Goal: Information Seeking & Learning: Check status

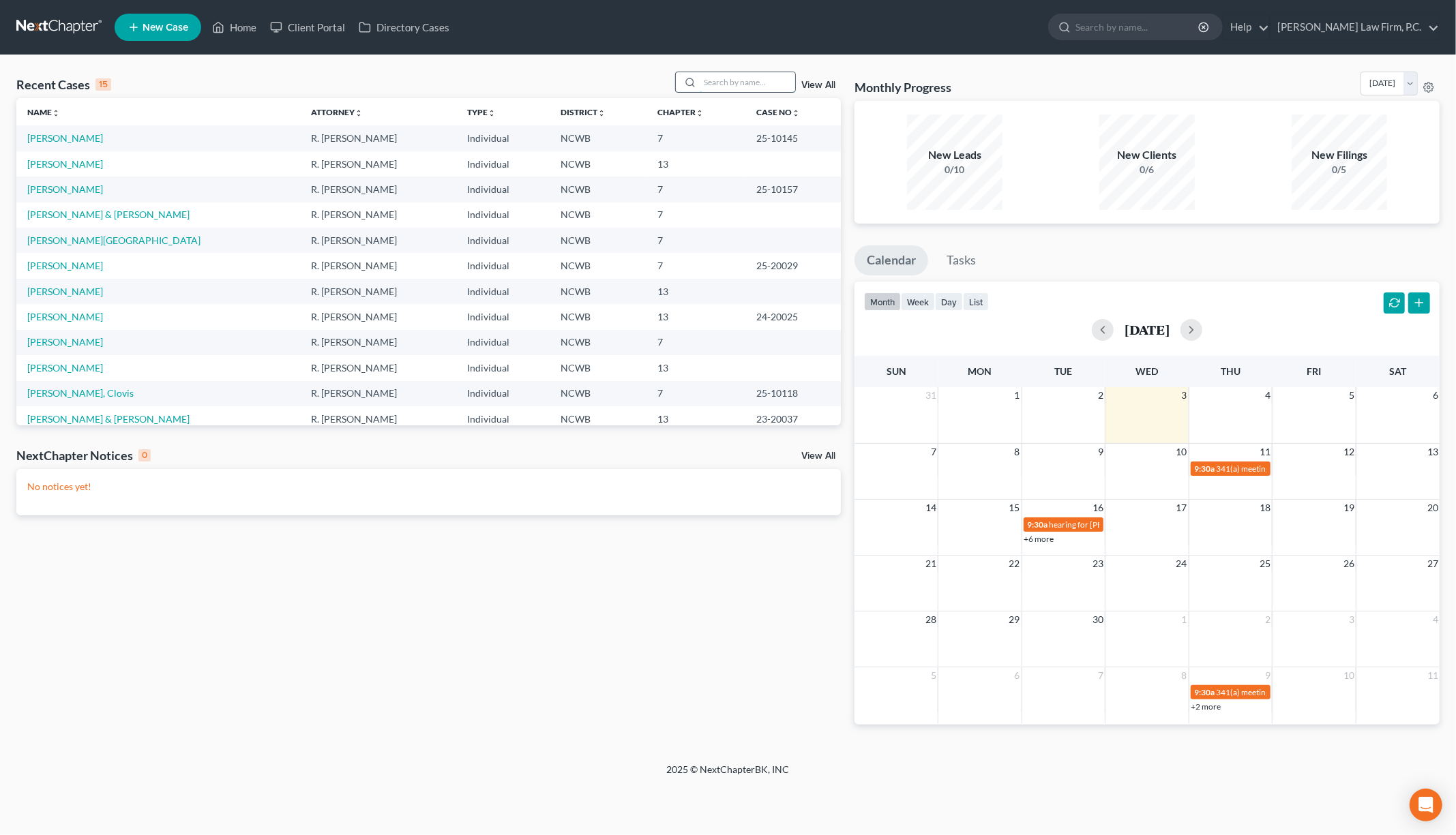
drag, startPoint x: 739, startPoint y: 81, endPoint x: 730, endPoint y: 74, distance: 11.4
click at [739, 81] on input "search" at bounding box center [747, 82] width 96 height 20
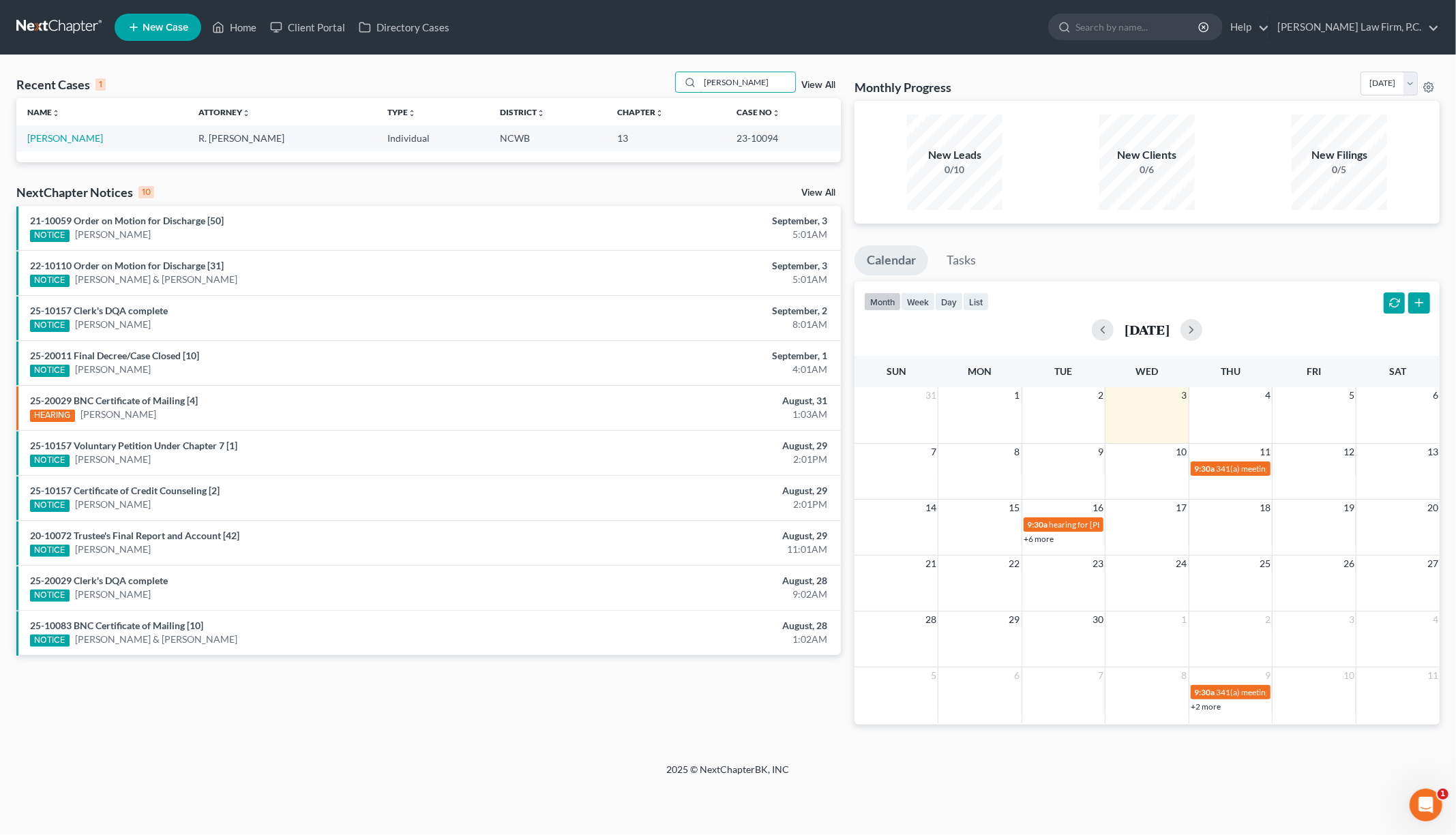
type input "[PERSON_NAME]"
click at [48, 149] on td "[PERSON_NAME]" at bounding box center [101, 138] width 171 height 25
click at [54, 137] on link "[PERSON_NAME]" at bounding box center [65, 138] width 76 height 11
select select "3"
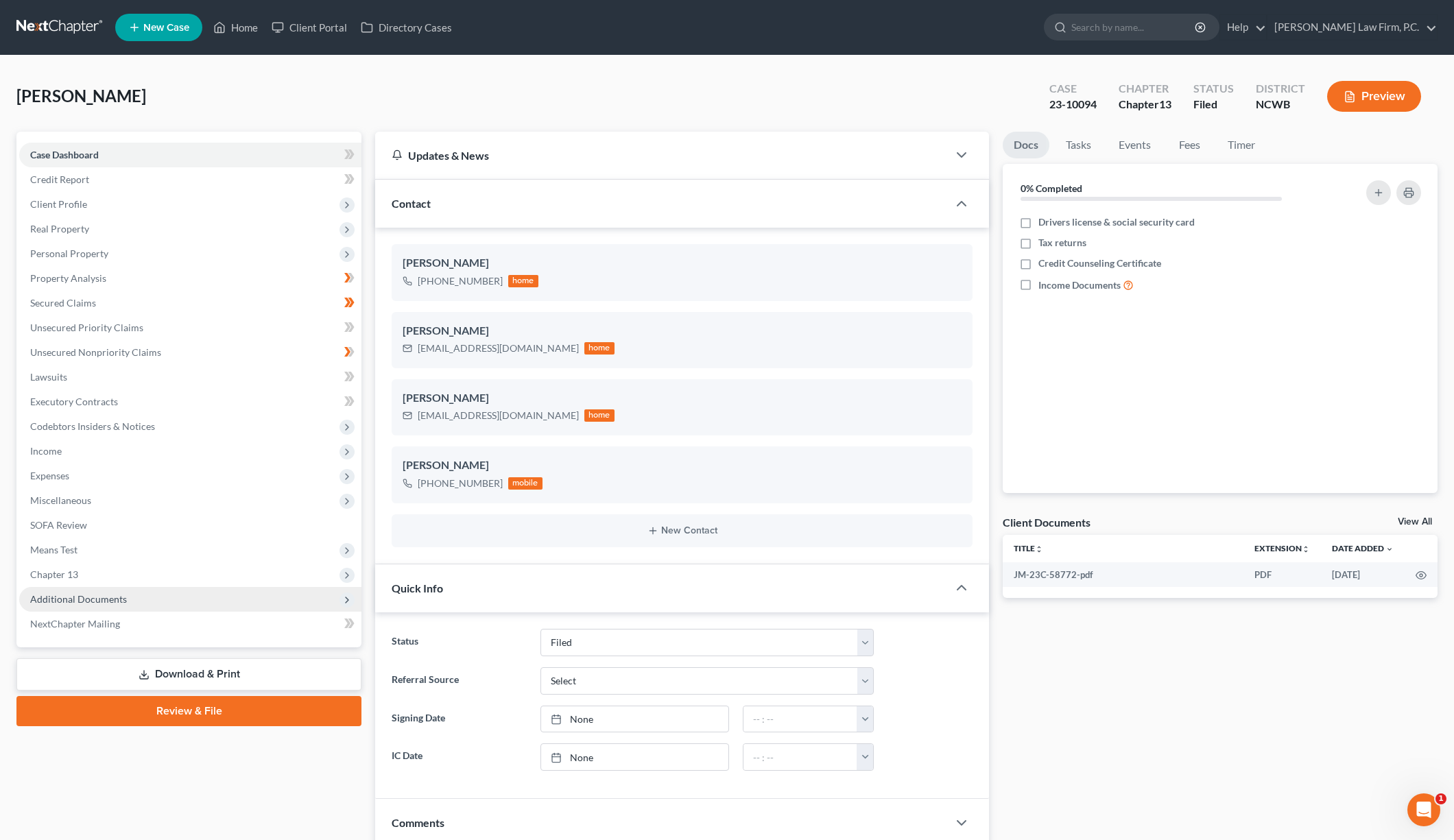
click at [77, 594] on span "Additional Documents" at bounding box center [78, 599] width 96 height 12
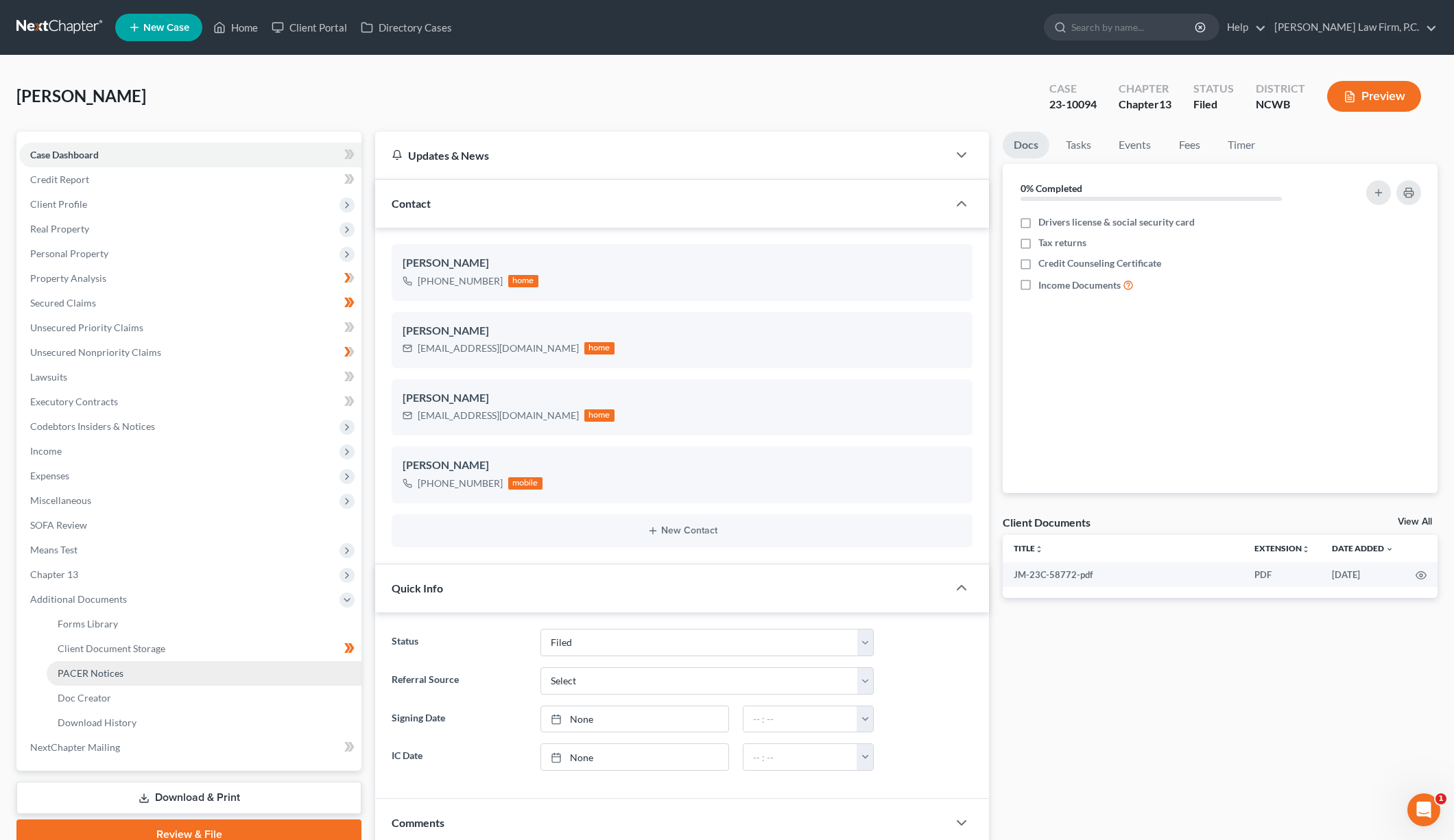
click at [77, 675] on span "PACER Notices" at bounding box center [90, 673] width 66 height 12
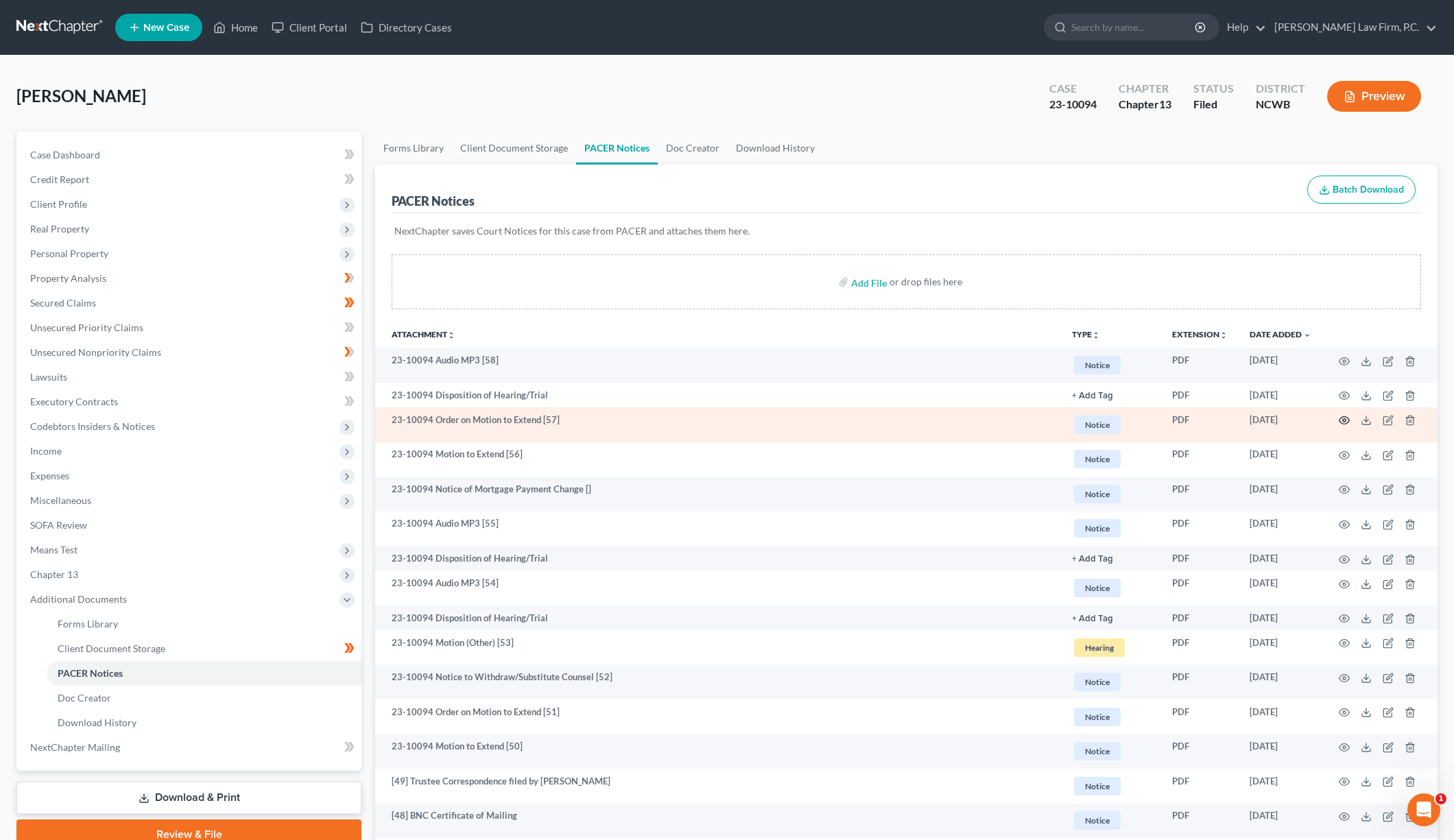
click at [1345, 420] on circle "button" at bounding box center [1345, 421] width 3 height 3
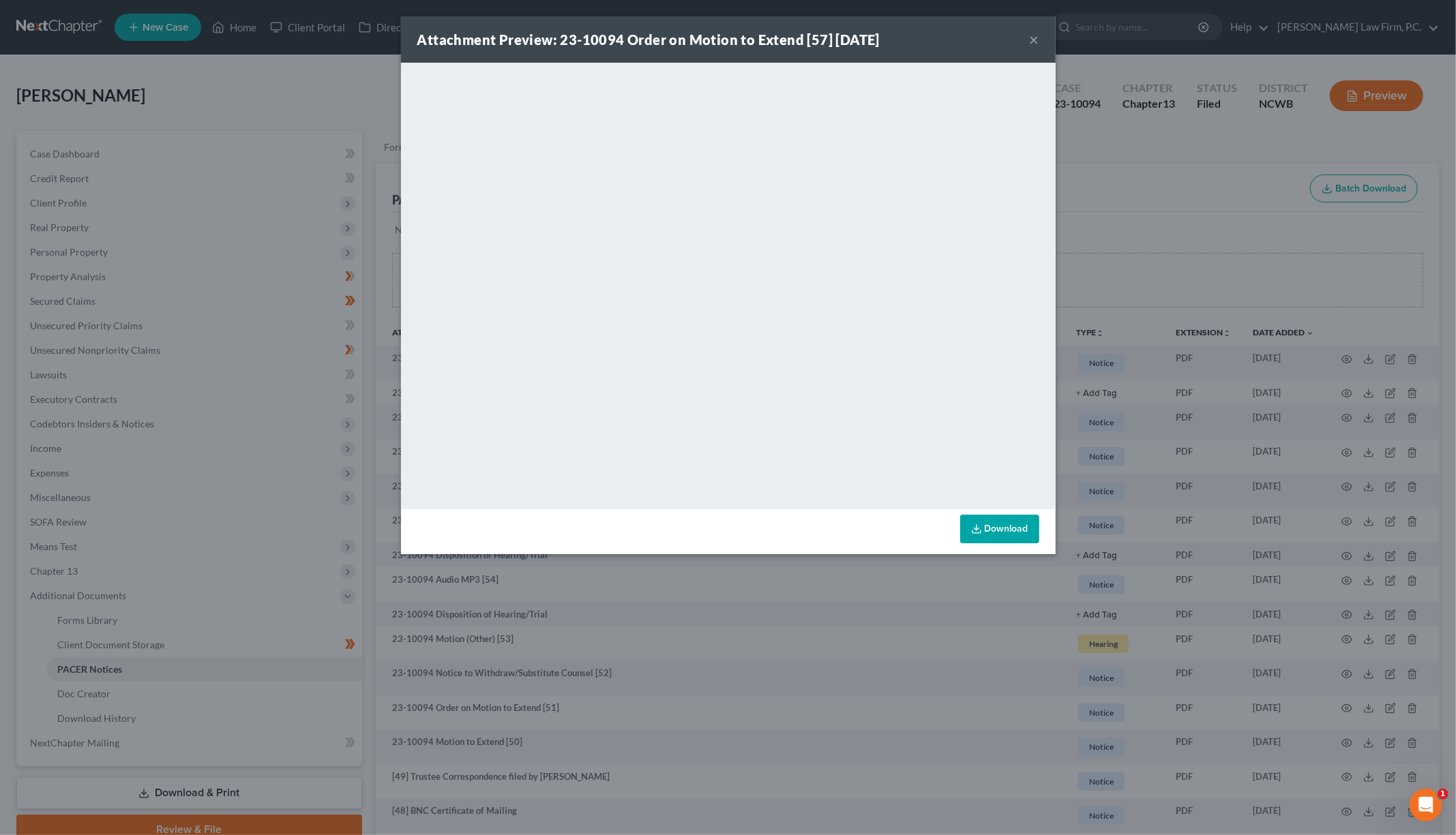
click at [1034, 39] on button "×" at bounding box center [1035, 39] width 9 height 16
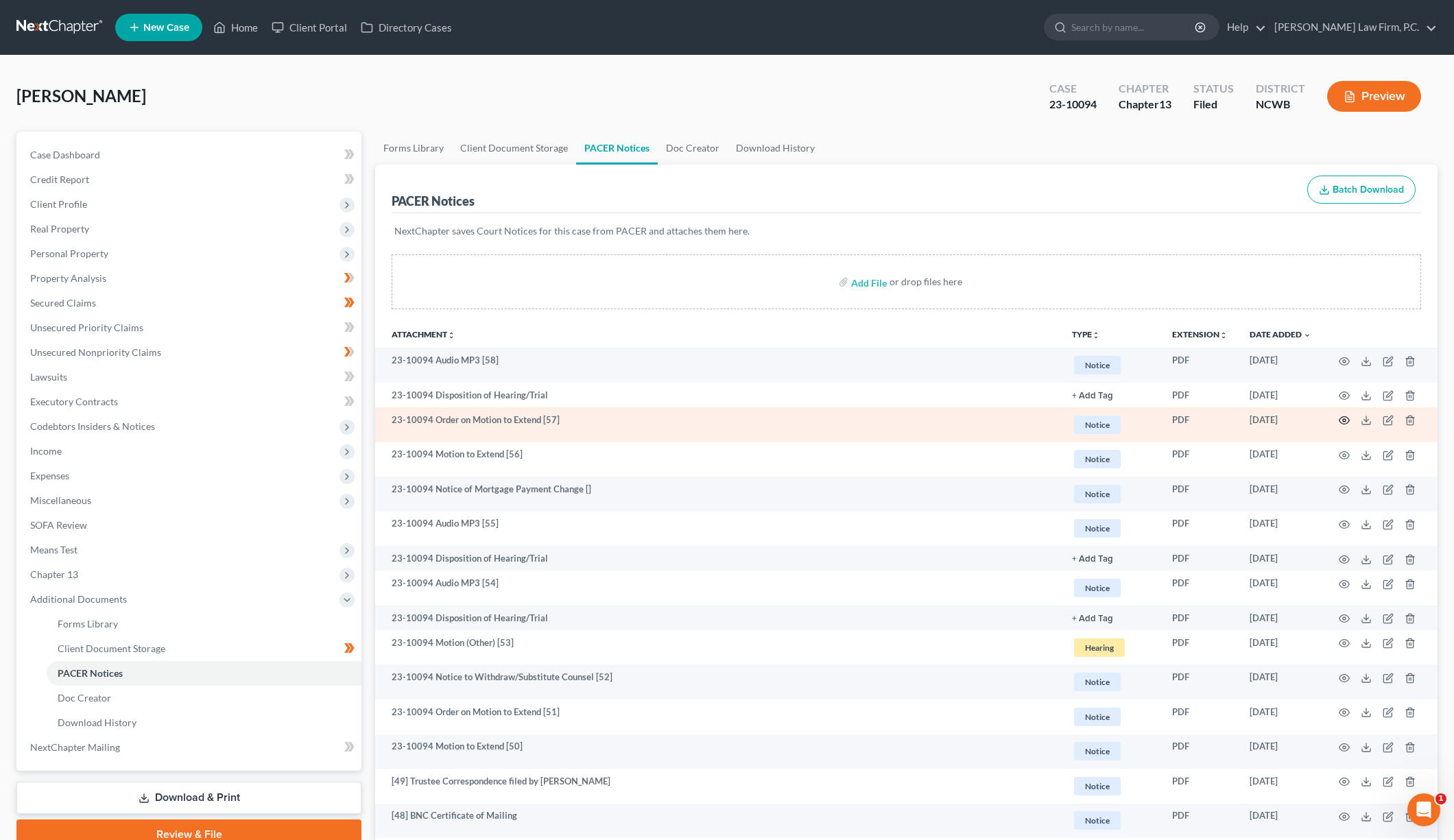
click at [1346, 420] on icon "button" at bounding box center [1345, 420] width 11 height 11
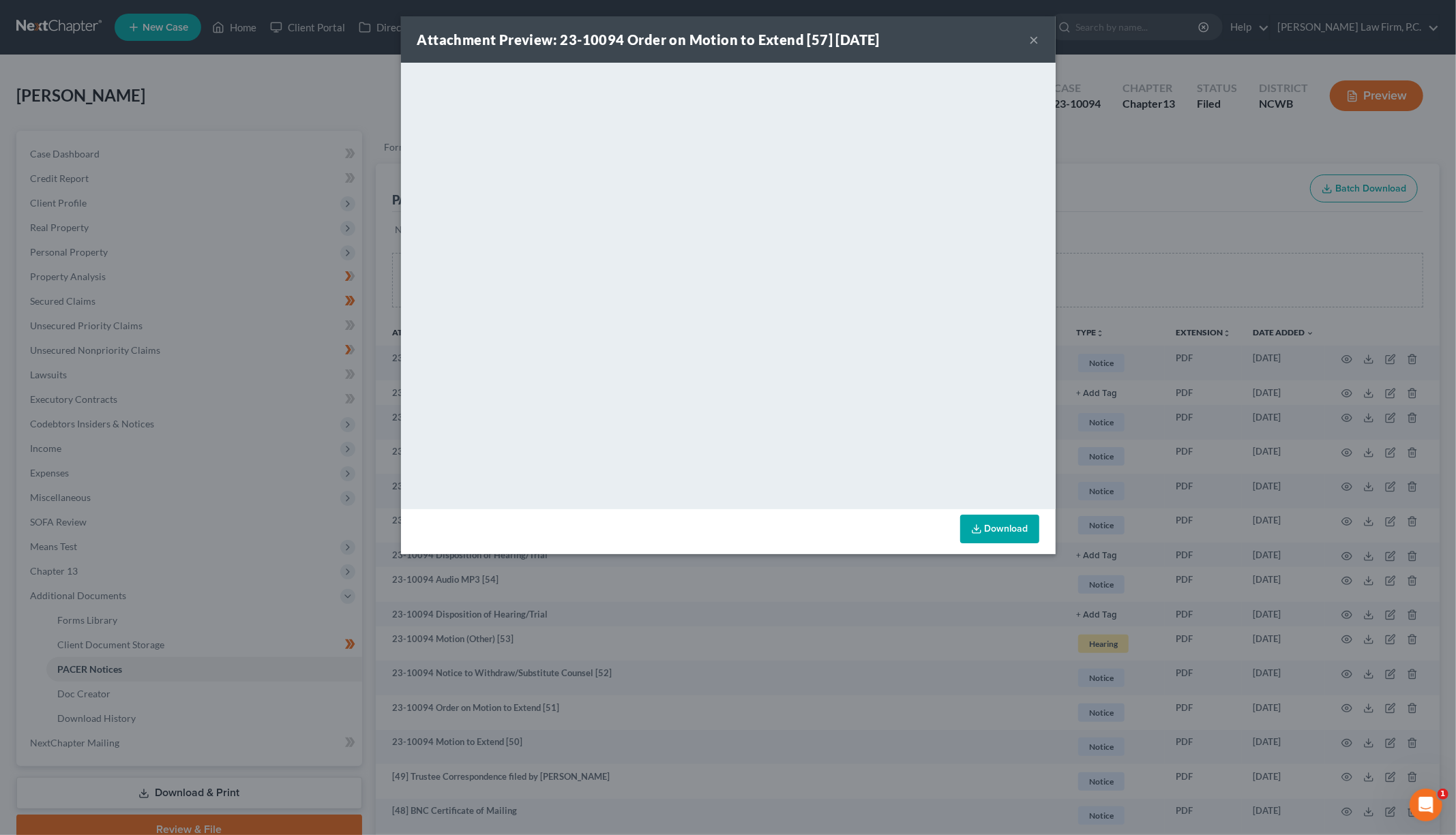
click at [1033, 36] on button "×" at bounding box center [1035, 39] width 9 height 16
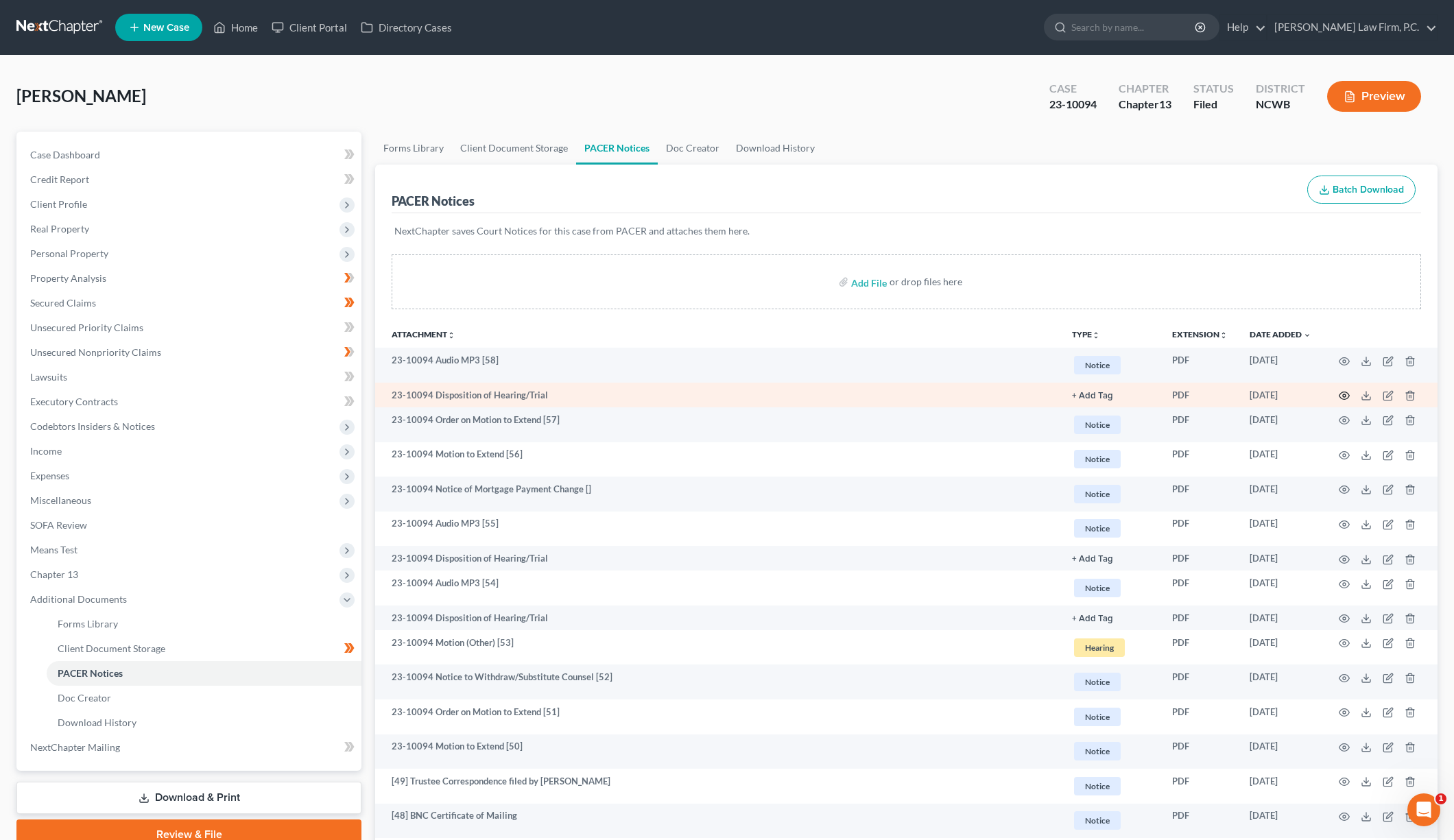
click at [1344, 392] on icon "button" at bounding box center [1345, 396] width 10 height 8
